Goal: Information Seeking & Learning: Learn about a topic

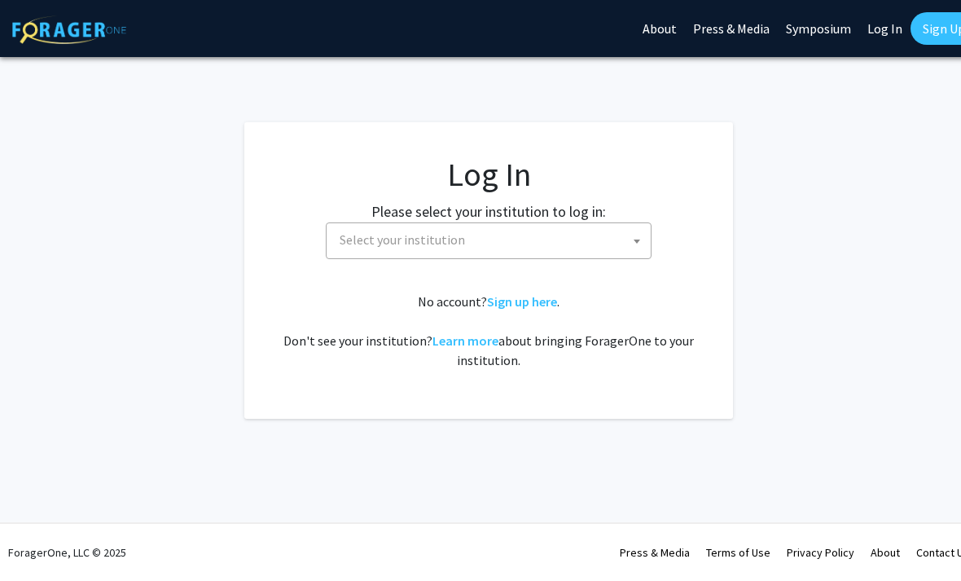
click at [590, 241] on span "Select your institution" at bounding box center [492, 239] width 318 height 33
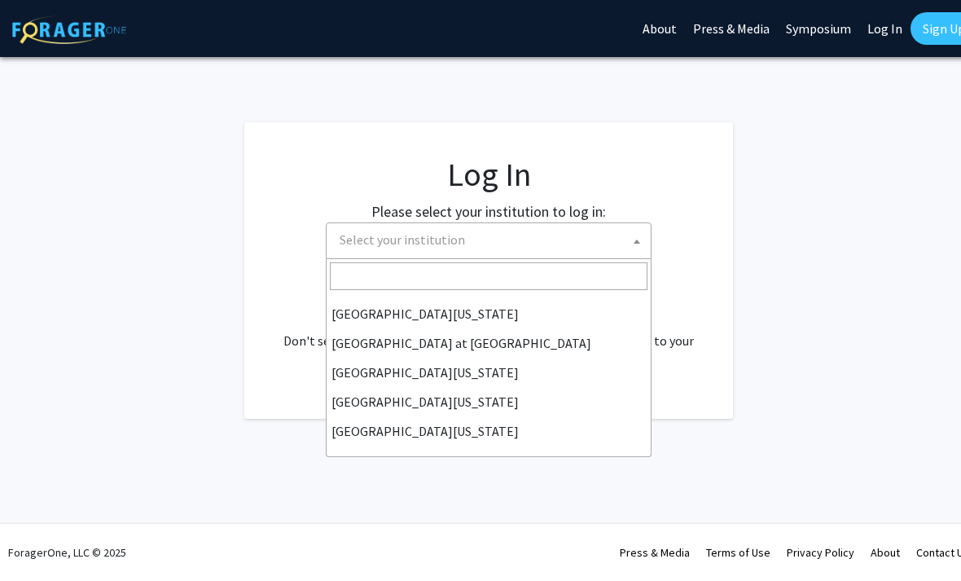
scroll to position [570, 0]
select select "13"
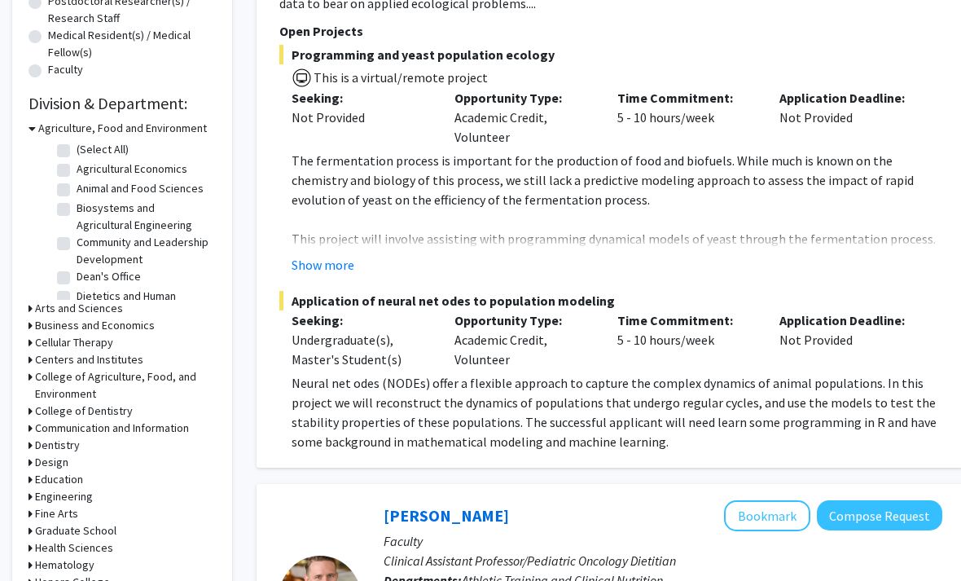
scroll to position [411, 0]
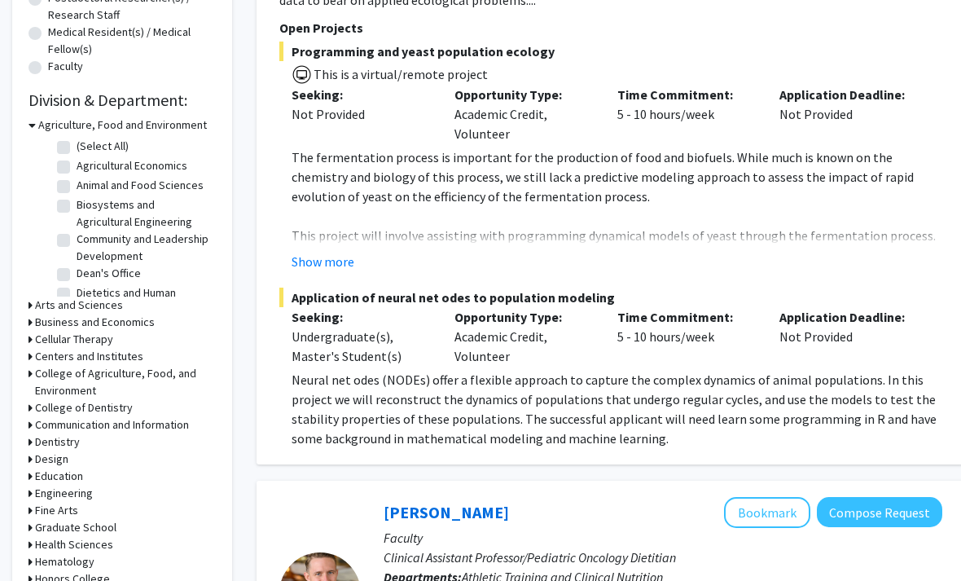
click at [60, 301] on h3 "Arts and Sciences" at bounding box center [79, 305] width 88 height 17
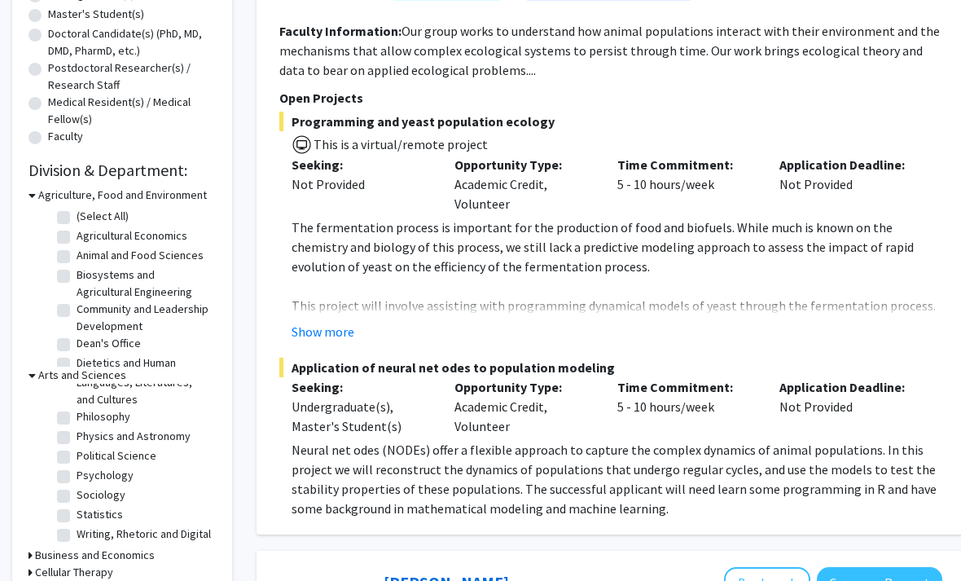
scroll to position [336, 0]
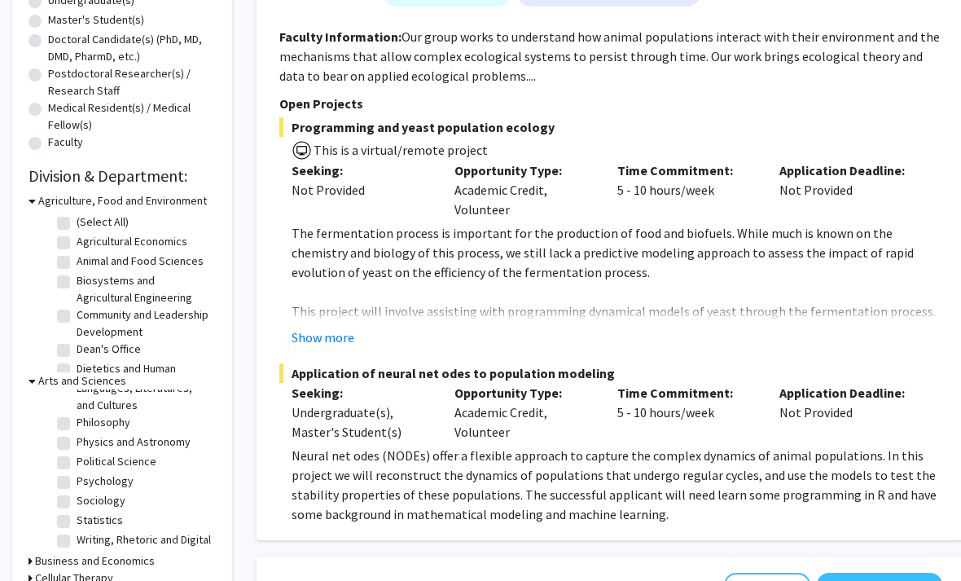
click at [44, 207] on h3 "Agriculture, Food and Environment" at bounding box center [122, 200] width 169 height 17
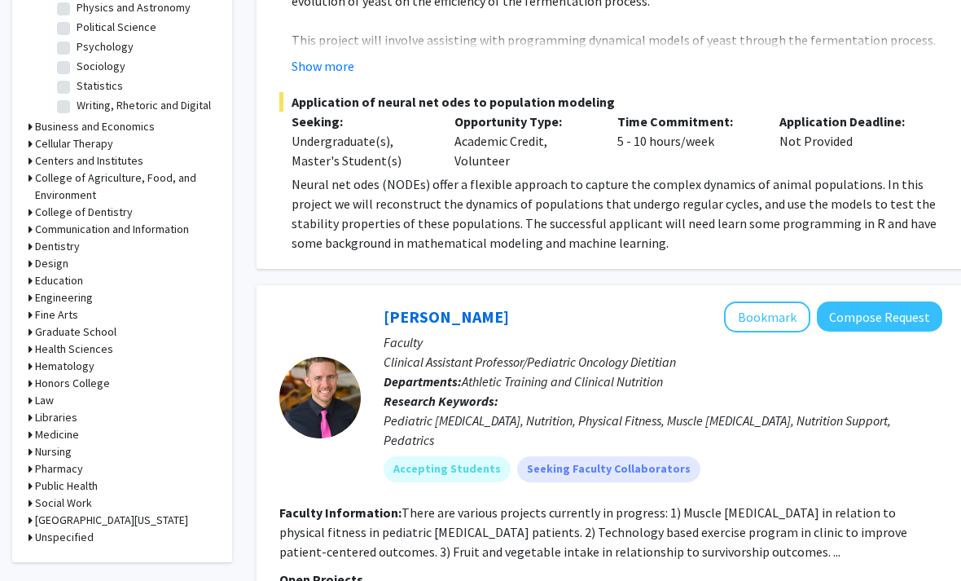
scroll to position [606, 0]
click at [54, 342] on h3 "Health Sciences" at bounding box center [74, 349] width 78 height 17
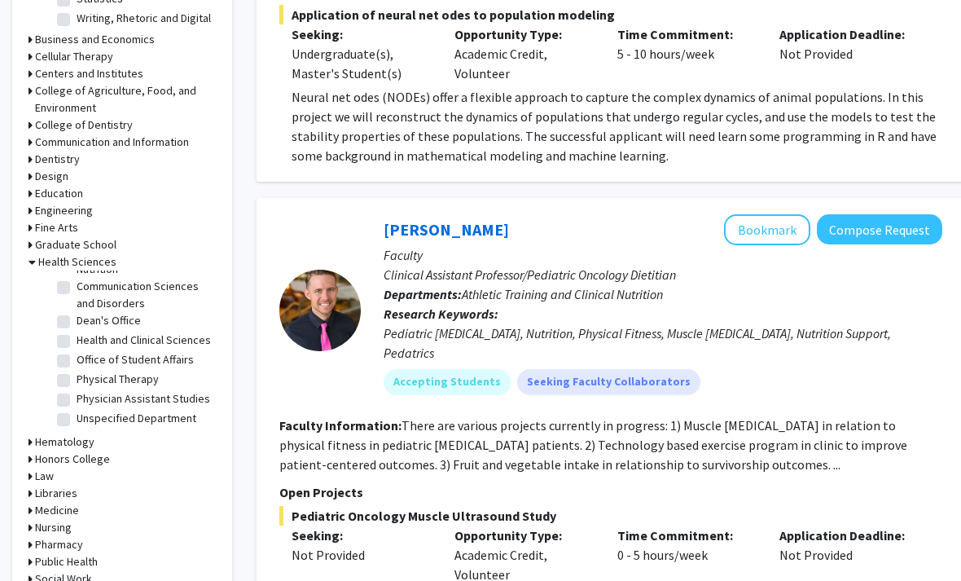
scroll to position [50, 0]
click at [56, 263] on h3 "Health Sciences" at bounding box center [77, 262] width 78 height 17
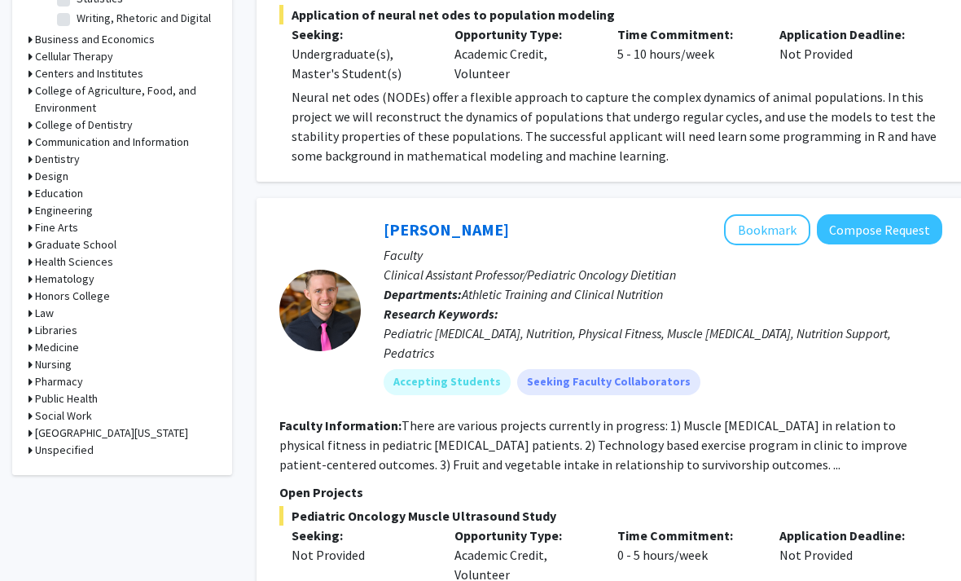
click at [48, 339] on h3 "Medicine" at bounding box center [57, 347] width 44 height 17
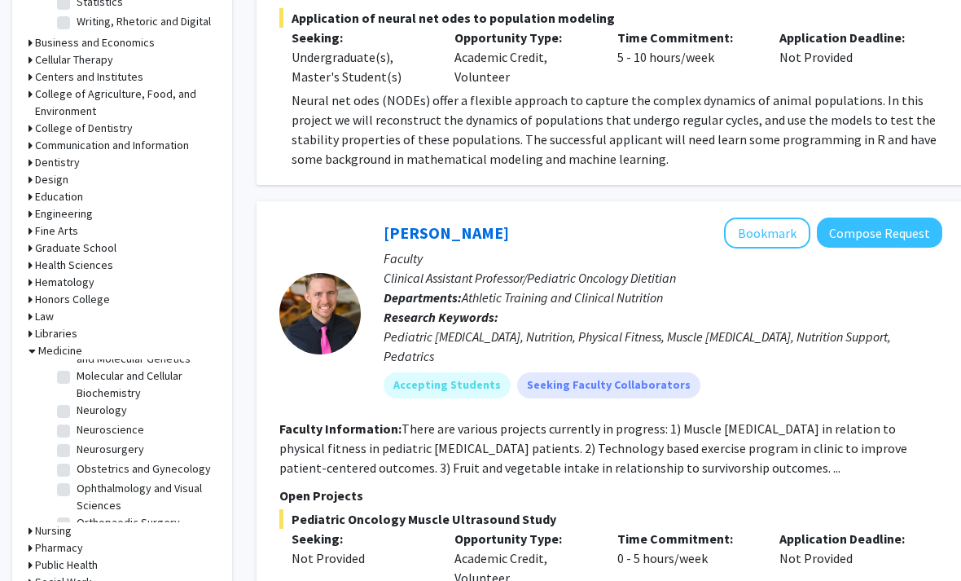
scroll to position [226, 0]
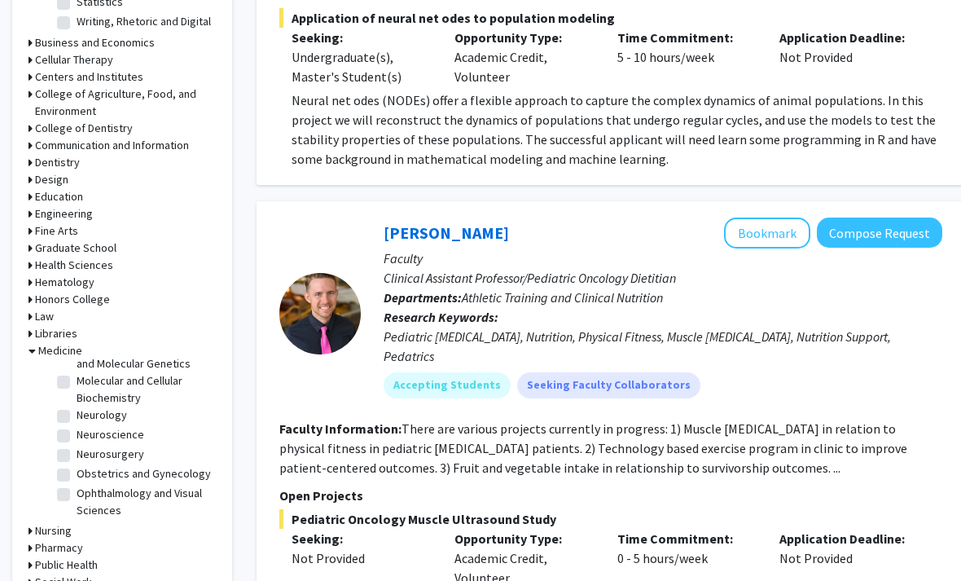
click at [77, 426] on label "Neuroscience" at bounding box center [111, 434] width 68 height 17
click at [77, 426] on input "Neuroscience" at bounding box center [82, 431] width 11 height 11
checkbox input "true"
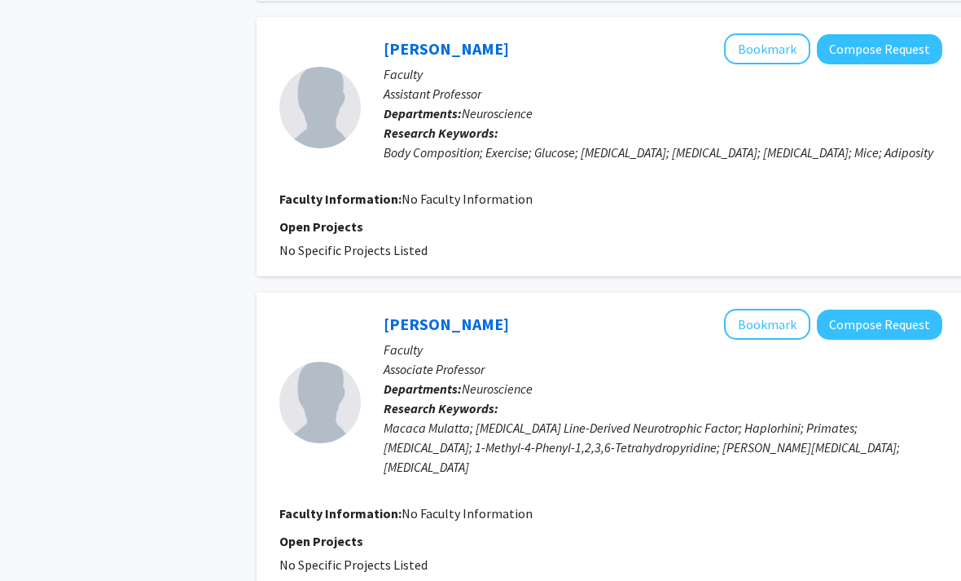
scroll to position [2890, 0]
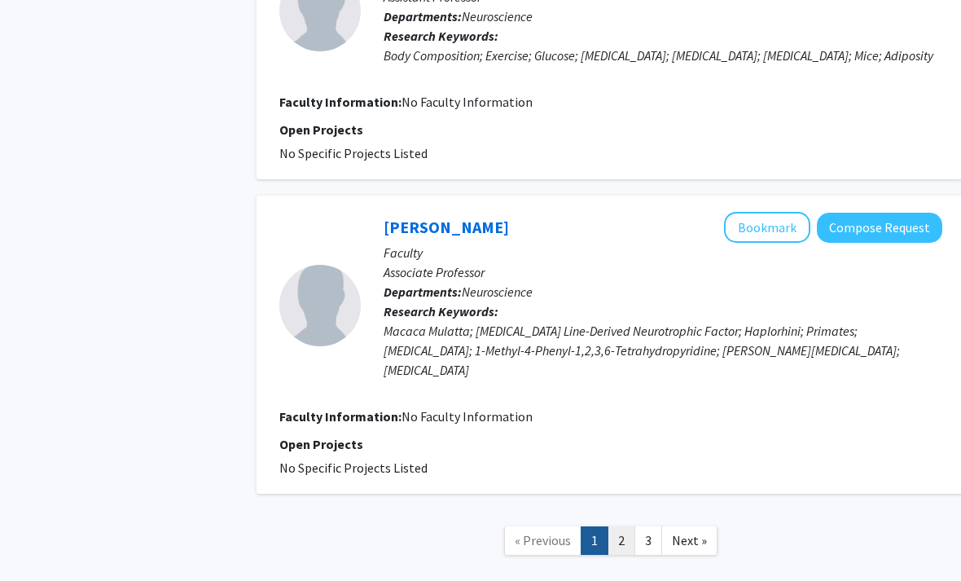
click at [622, 526] on link "2" at bounding box center [622, 540] width 28 height 29
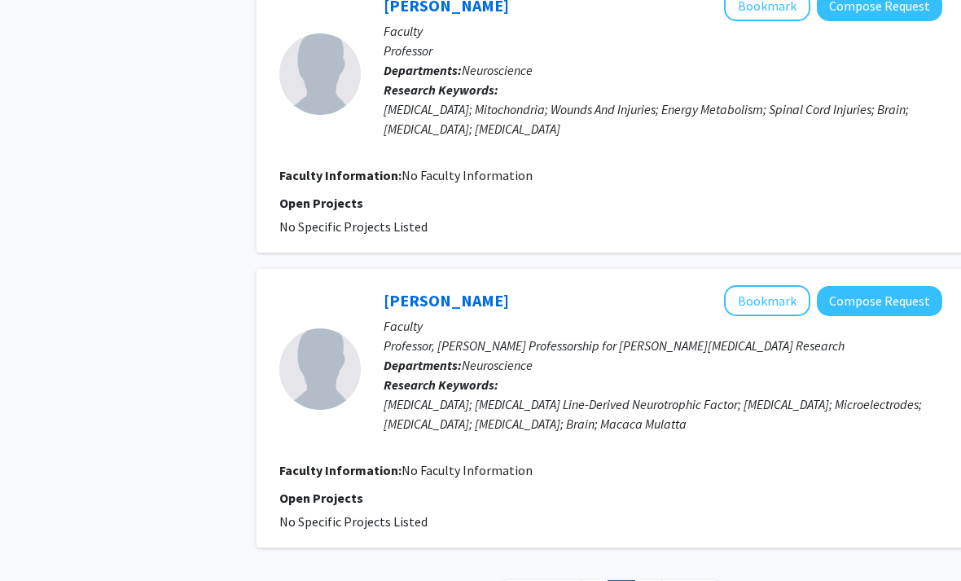
scroll to position [2642, 0]
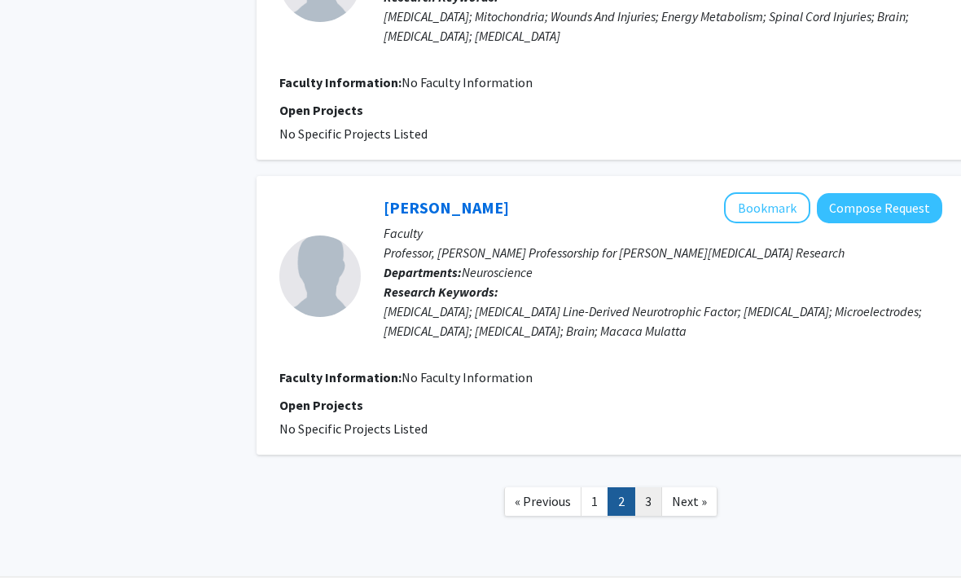
click at [646, 498] on link "3" at bounding box center [648, 501] width 28 height 29
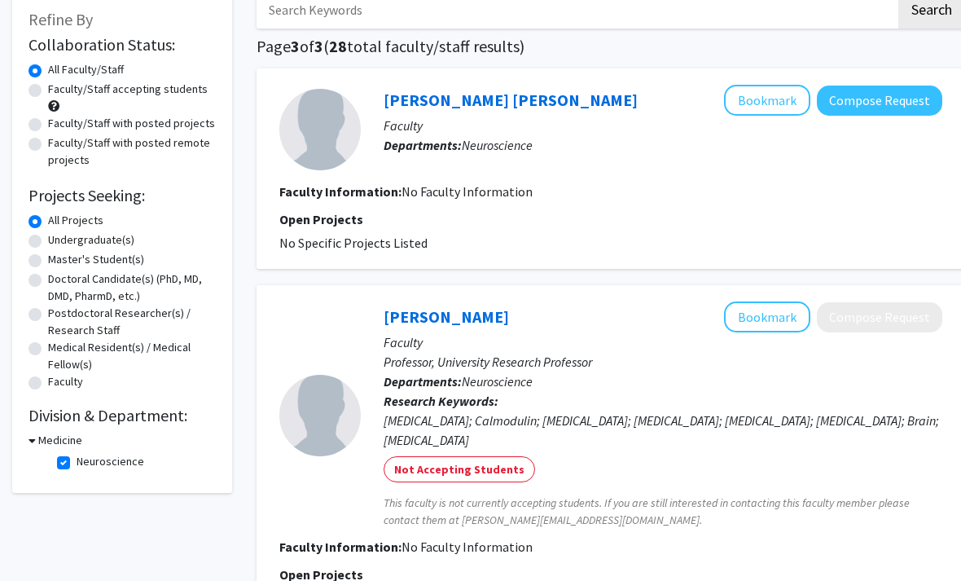
scroll to position [94, 0]
click at [50, 252] on label "Master's Student(s)" at bounding box center [96, 260] width 96 height 17
click at [50, 252] on input "Master's Student(s)" at bounding box center [53, 257] width 11 height 11
radio input "true"
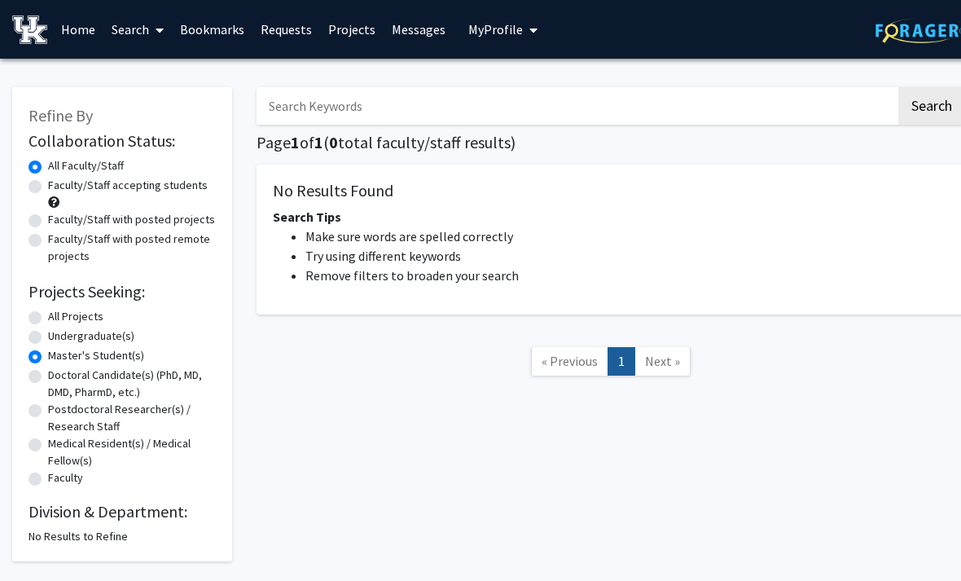
click at [48, 313] on label "All Projects" at bounding box center [75, 316] width 55 height 17
click at [48, 313] on input "All Projects" at bounding box center [53, 313] width 11 height 11
radio input "true"
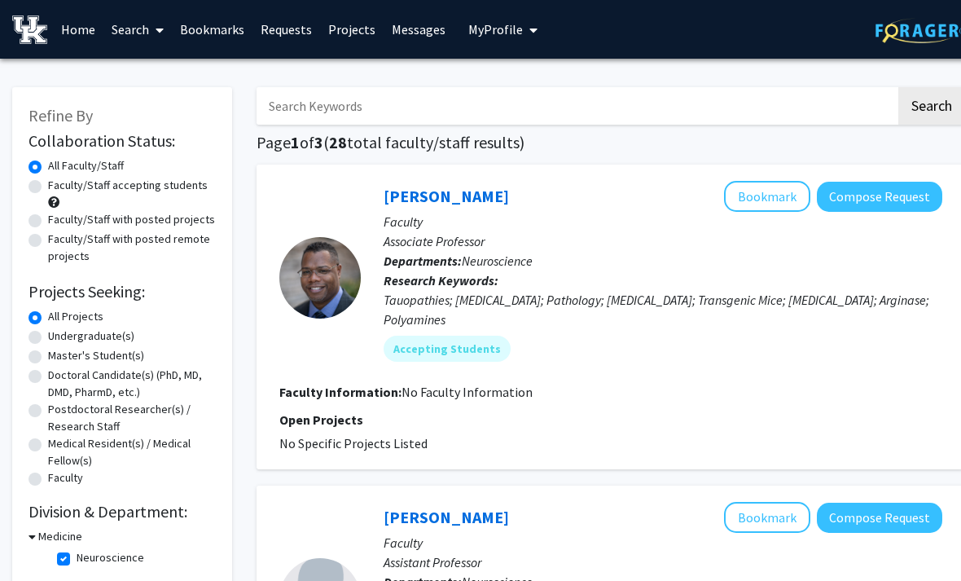
click at [42, 472] on div "Faculty" at bounding box center [122, 479] width 187 height 20
click at [77, 554] on label "Neuroscience" at bounding box center [111, 557] width 68 height 17
click at [77, 554] on input "Neuroscience" at bounding box center [82, 554] width 11 height 11
checkbox input "false"
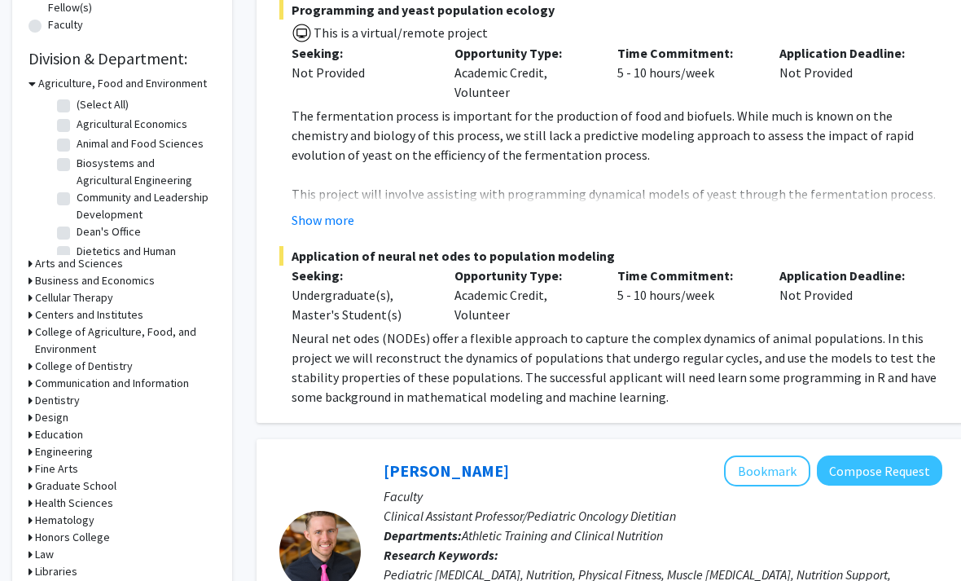
scroll to position [450, 0]
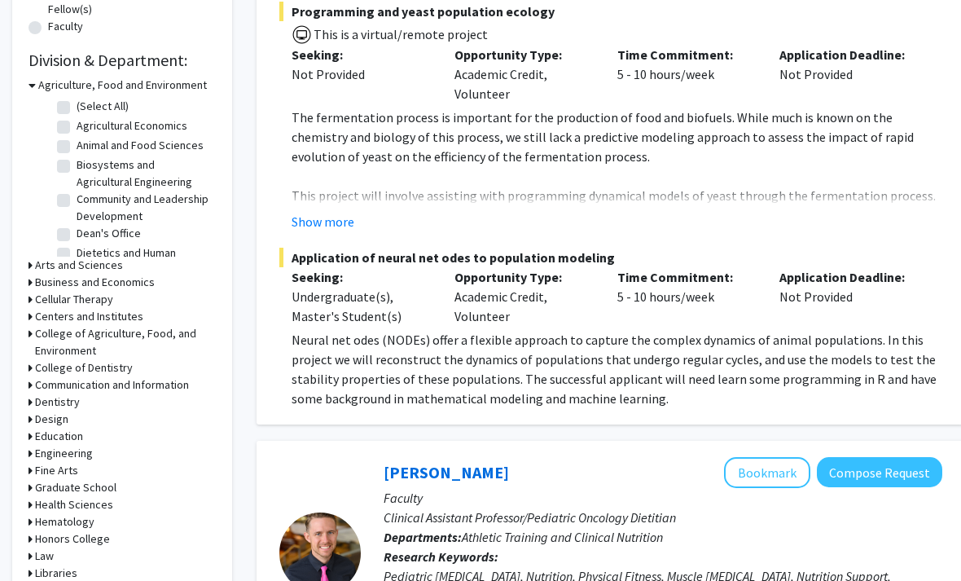
click at [49, 264] on h3 "Arts and Sciences" at bounding box center [79, 265] width 88 height 17
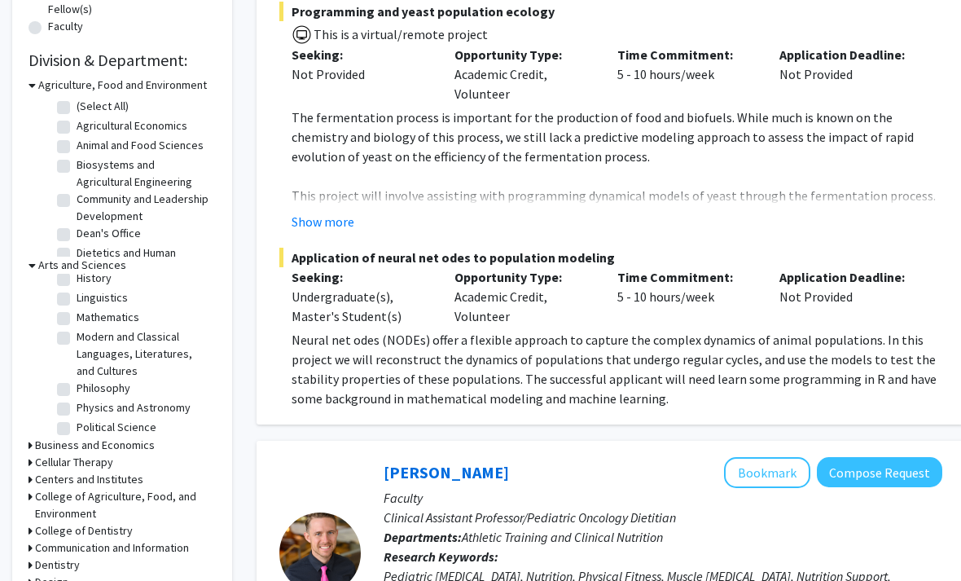
scroll to position [279, 0]
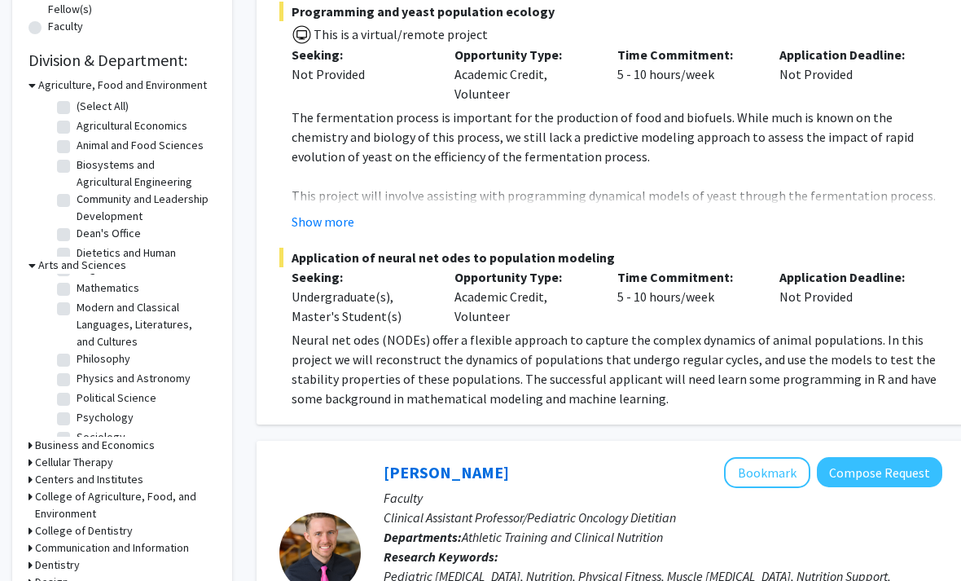
click at [77, 409] on label "Psychology" at bounding box center [105, 417] width 57 height 17
click at [77, 409] on input "Psychology" at bounding box center [82, 414] width 11 height 11
checkbox input "true"
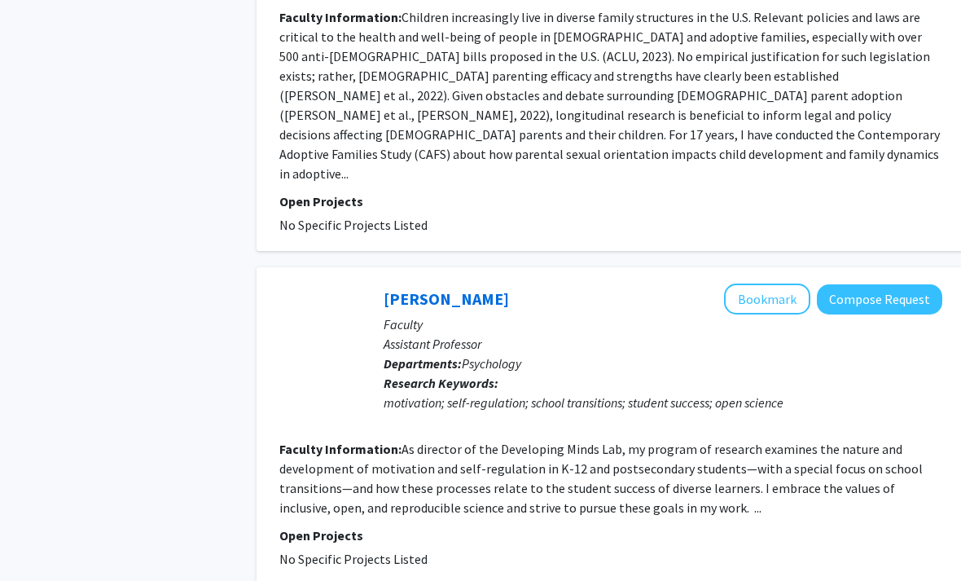
scroll to position [3470, 0]
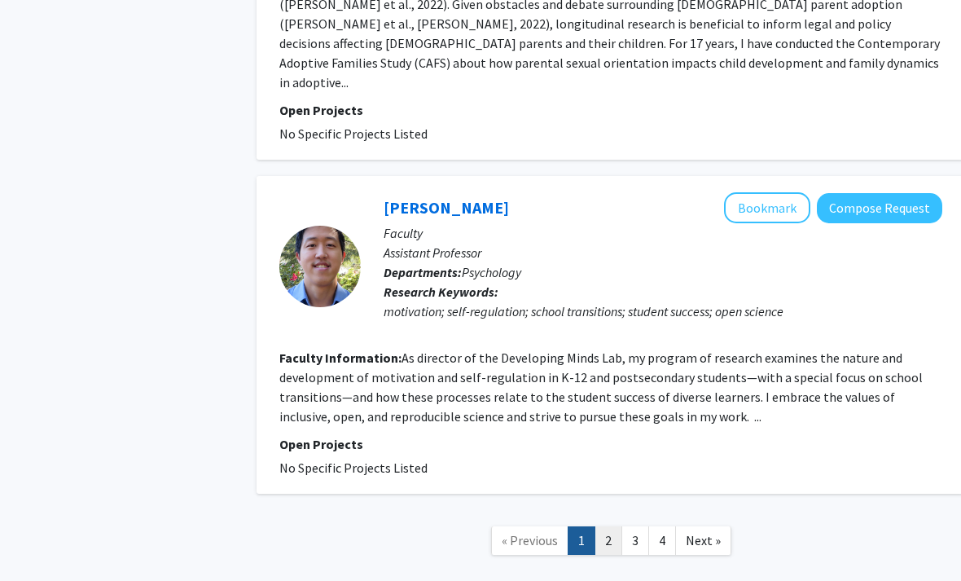
click at [613, 526] on link "2" at bounding box center [609, 540] width 28 height 29
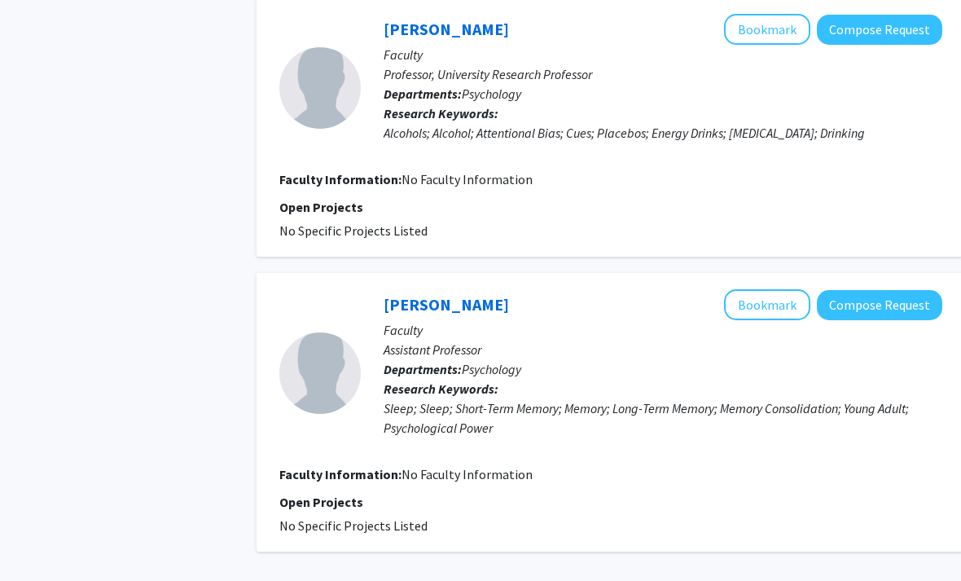
scroll to position [2564, 0]
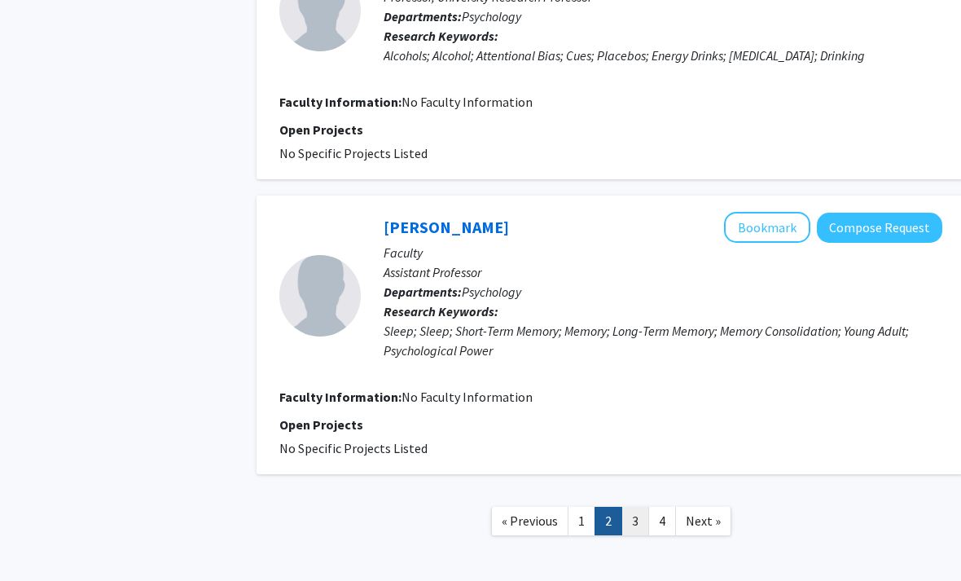
click at [632, 507] on link "3" at bounding box center [635, 521] width 28 height 29
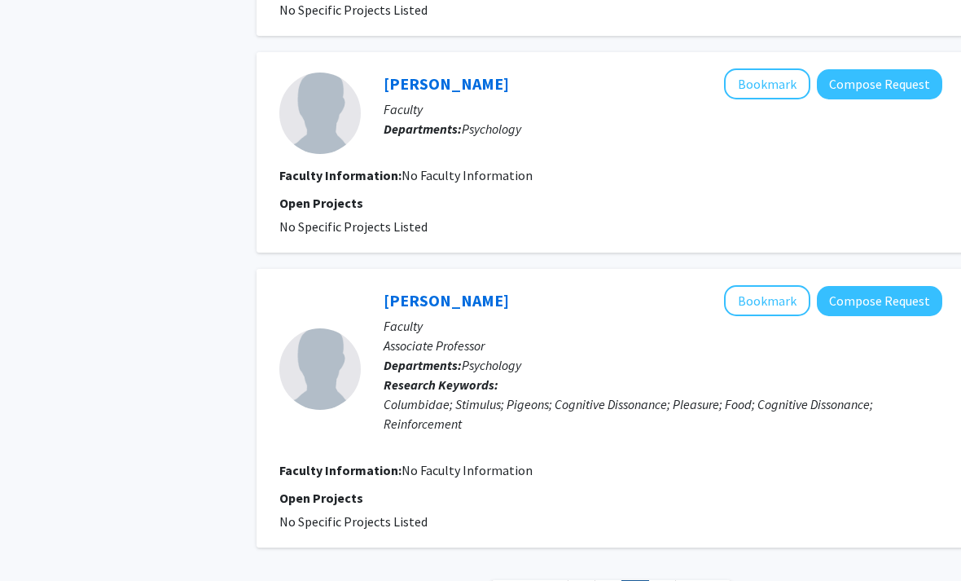
scroll to position [2154, 0]
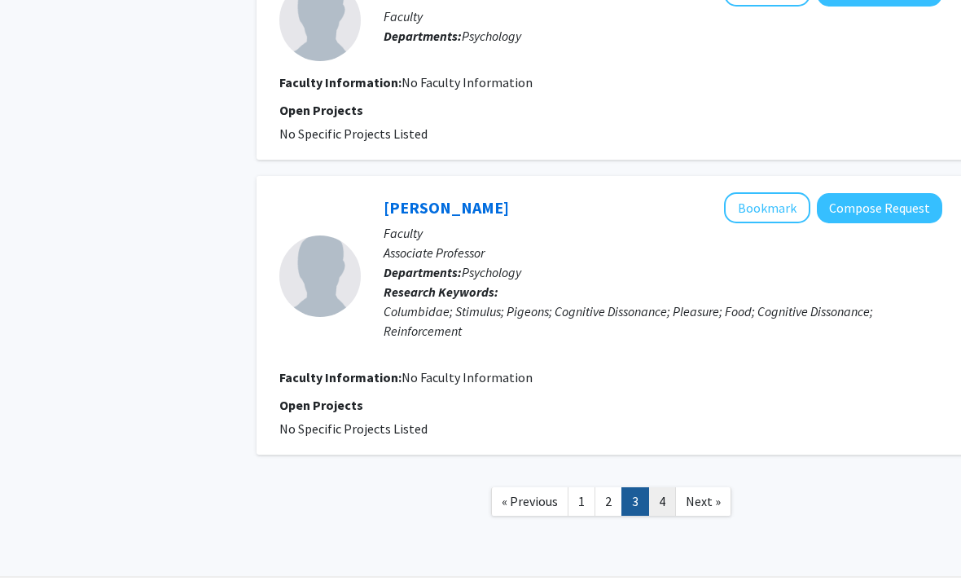
click at [656, 498] on link "4" at bounding box center [662, 501] width 28 height 29
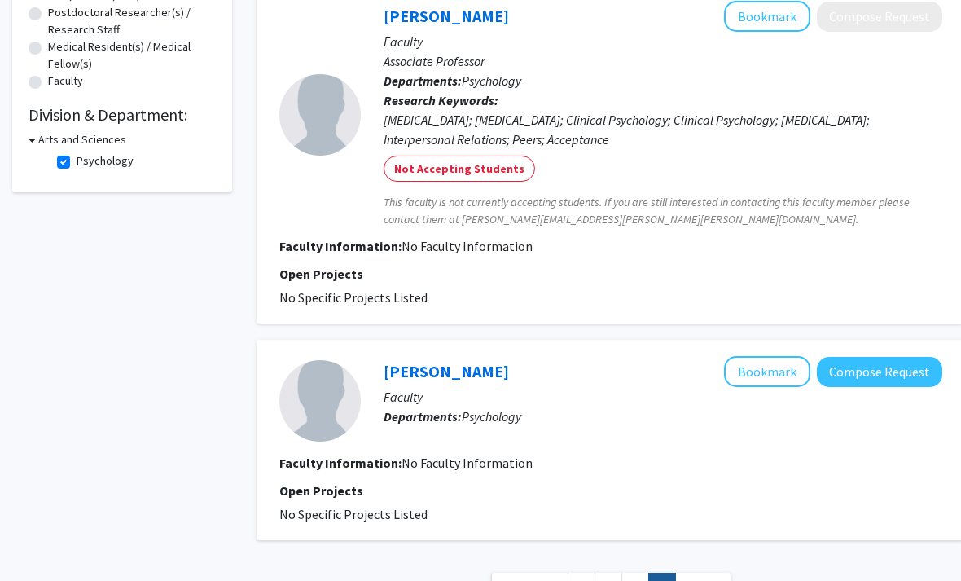
scroll to position [482, 0]
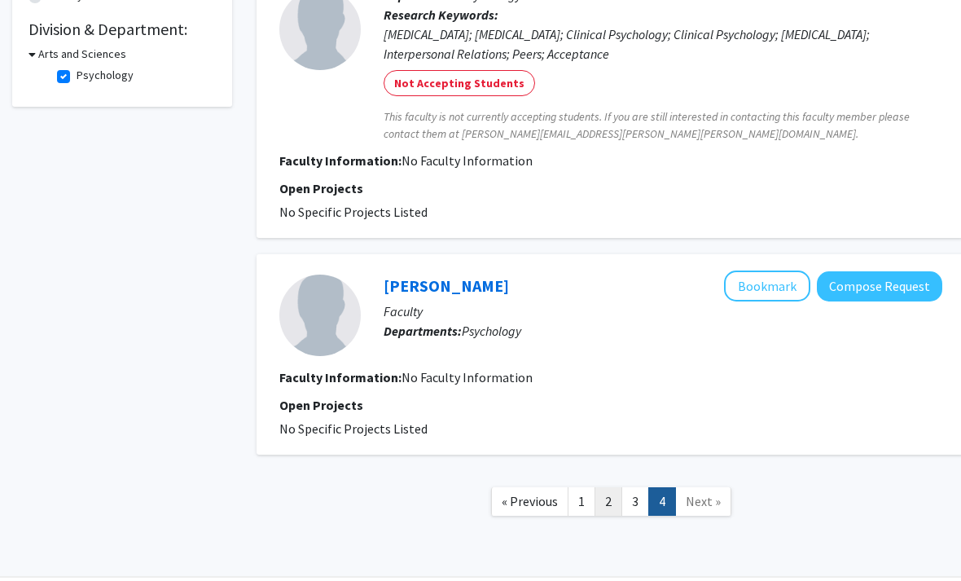
click at [602, 501] on link "2" at bounding box center [609, 501] width 28 height 29
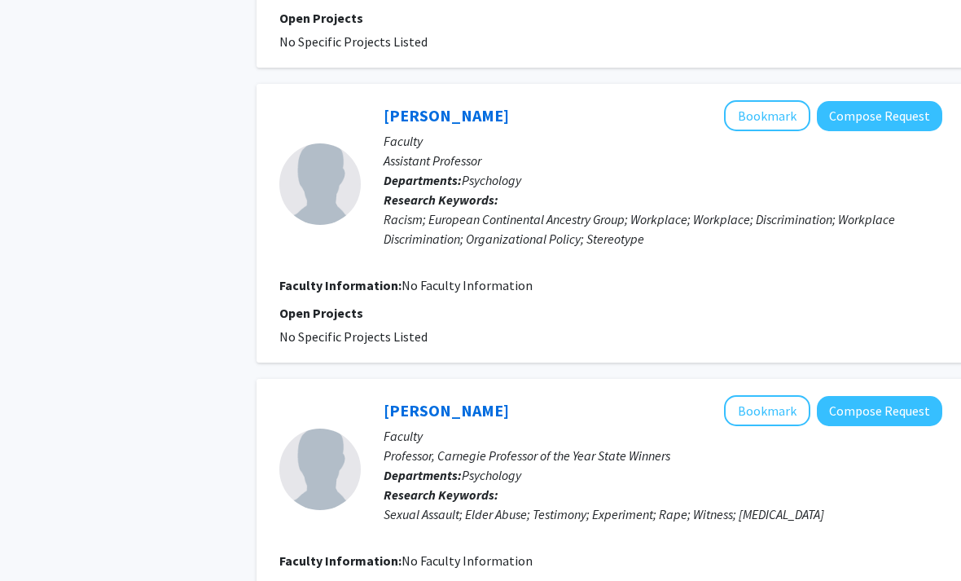
scroll to position [1533, 0]
